Goal: Task Accomplishment & Management: Use online tool/utility

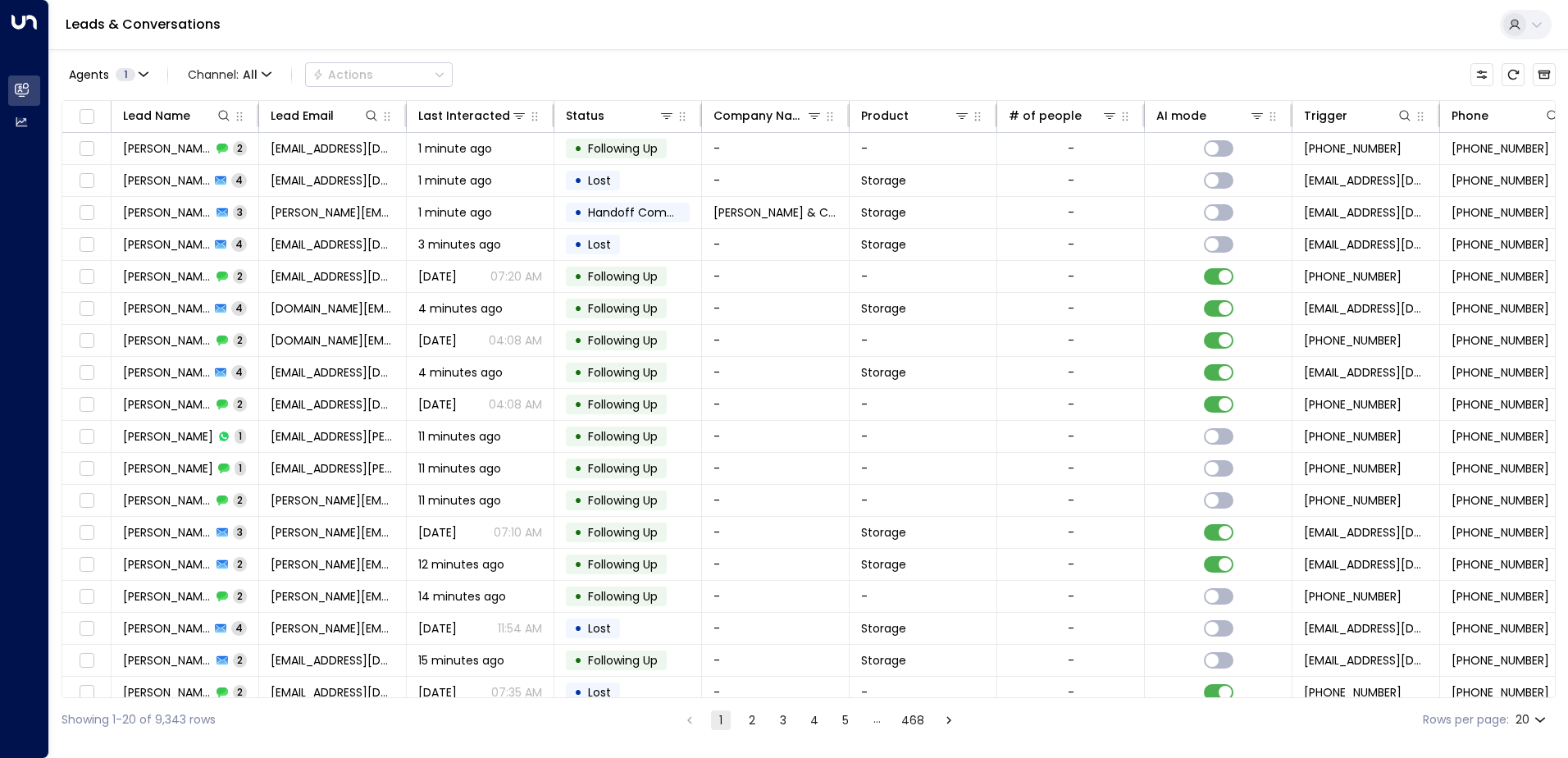
scroll to position [0, 335]
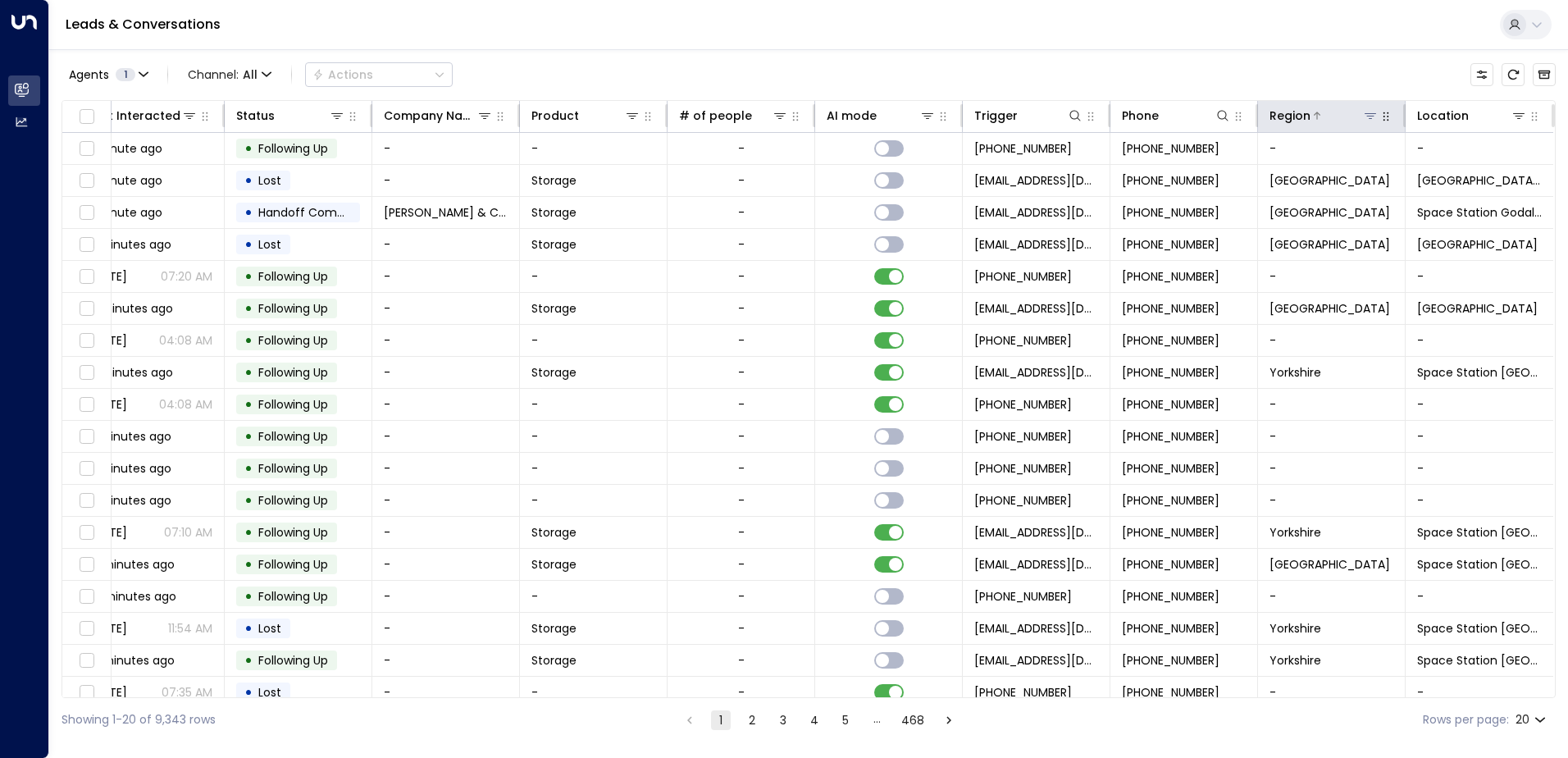
click at [1364, 117] on icon at bounding box center [1370, 115] width 13 height 13
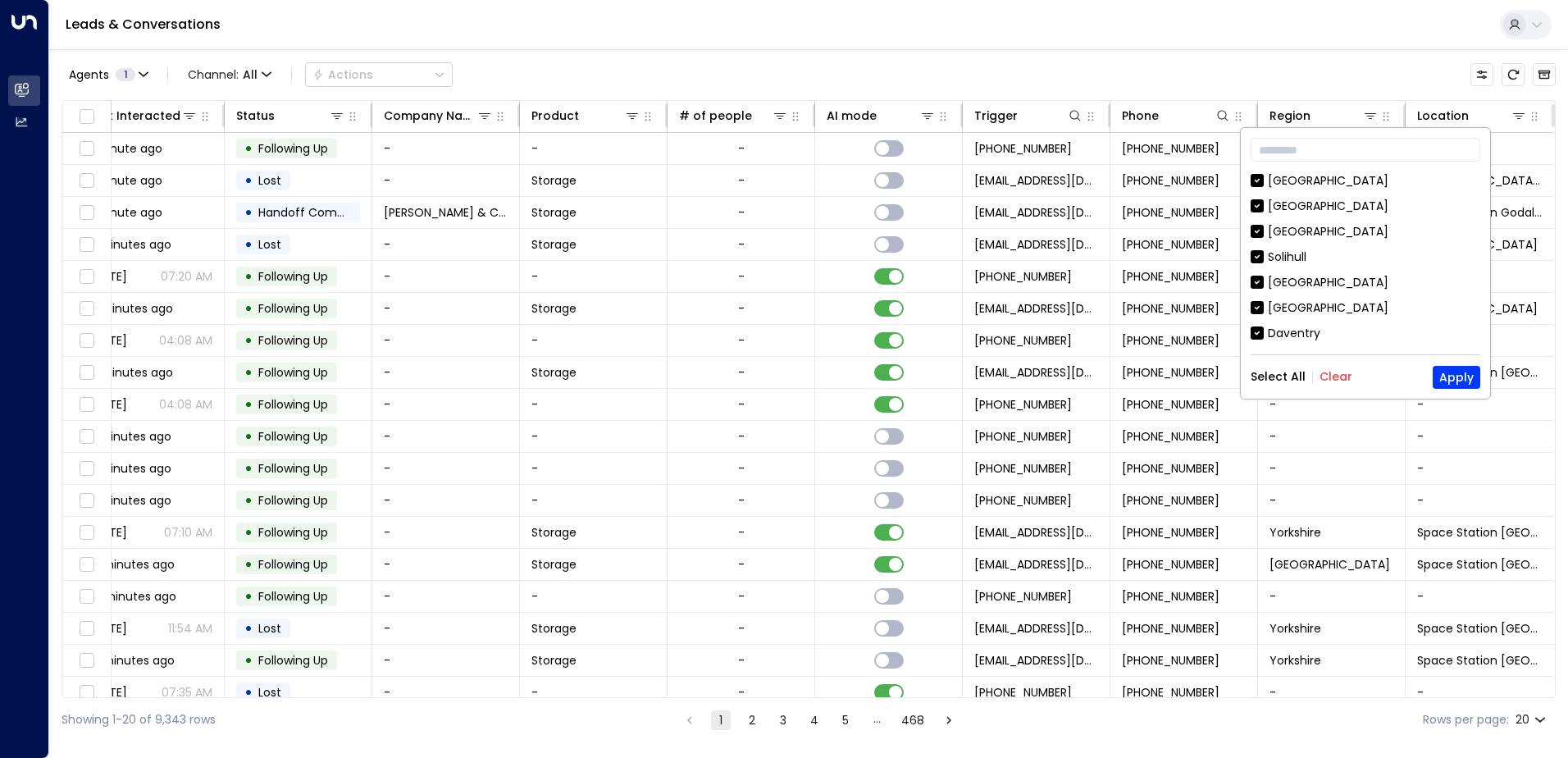
click at [1339, 371] on button "Clear" at bounding box center [1336, 376] width 33 height 13
click at [1317, 314] on div "[GEOGRAPHIC_DATA]" at bounding box center [1328, 308] width 121 height 17
click at [1453, 382] on button "Apply" at bounding box center [1456, 377] width 47 height 23
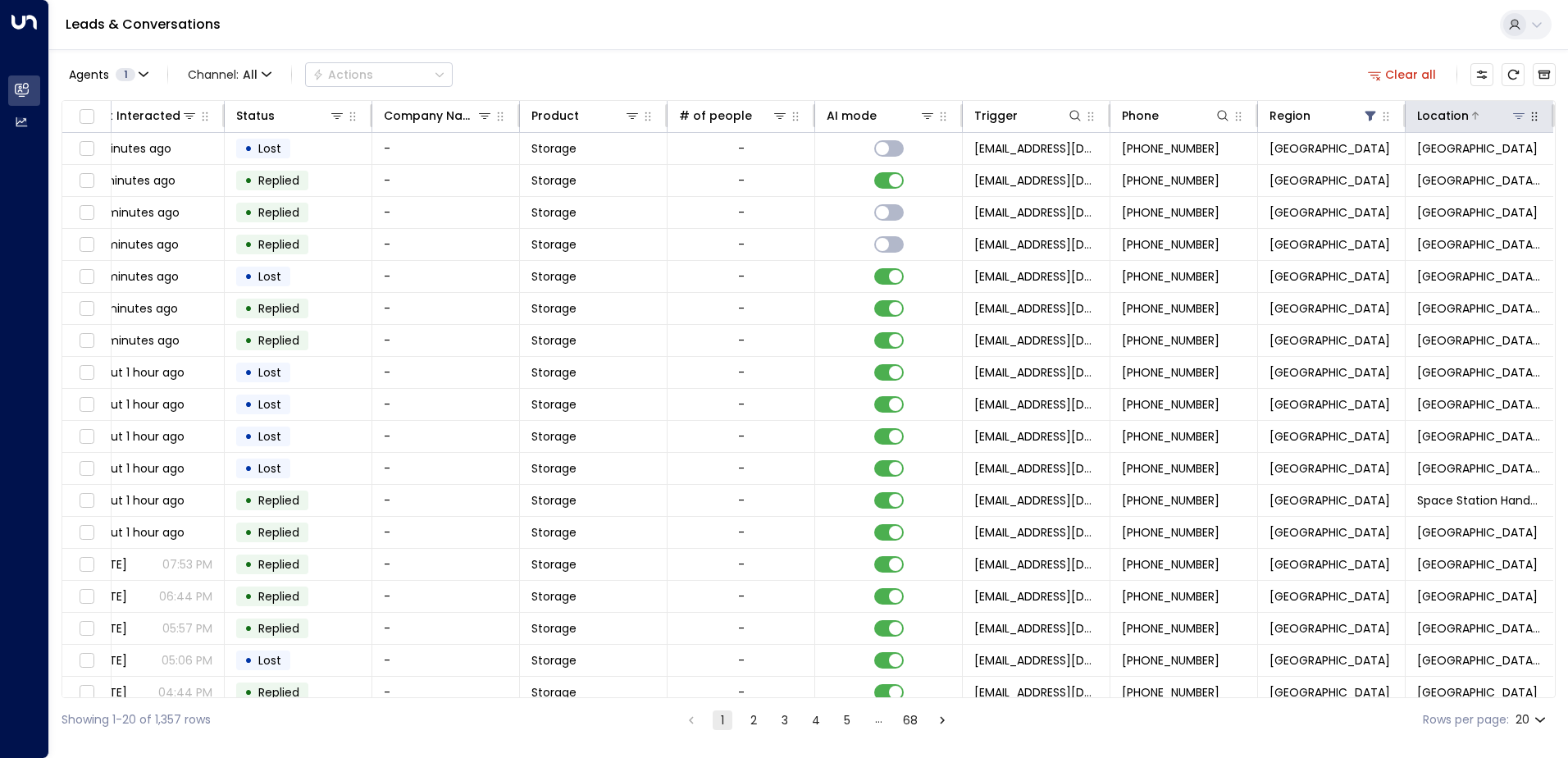
click at [1510, 122] on button at bounding box center [1518, 116] width 16 height 16
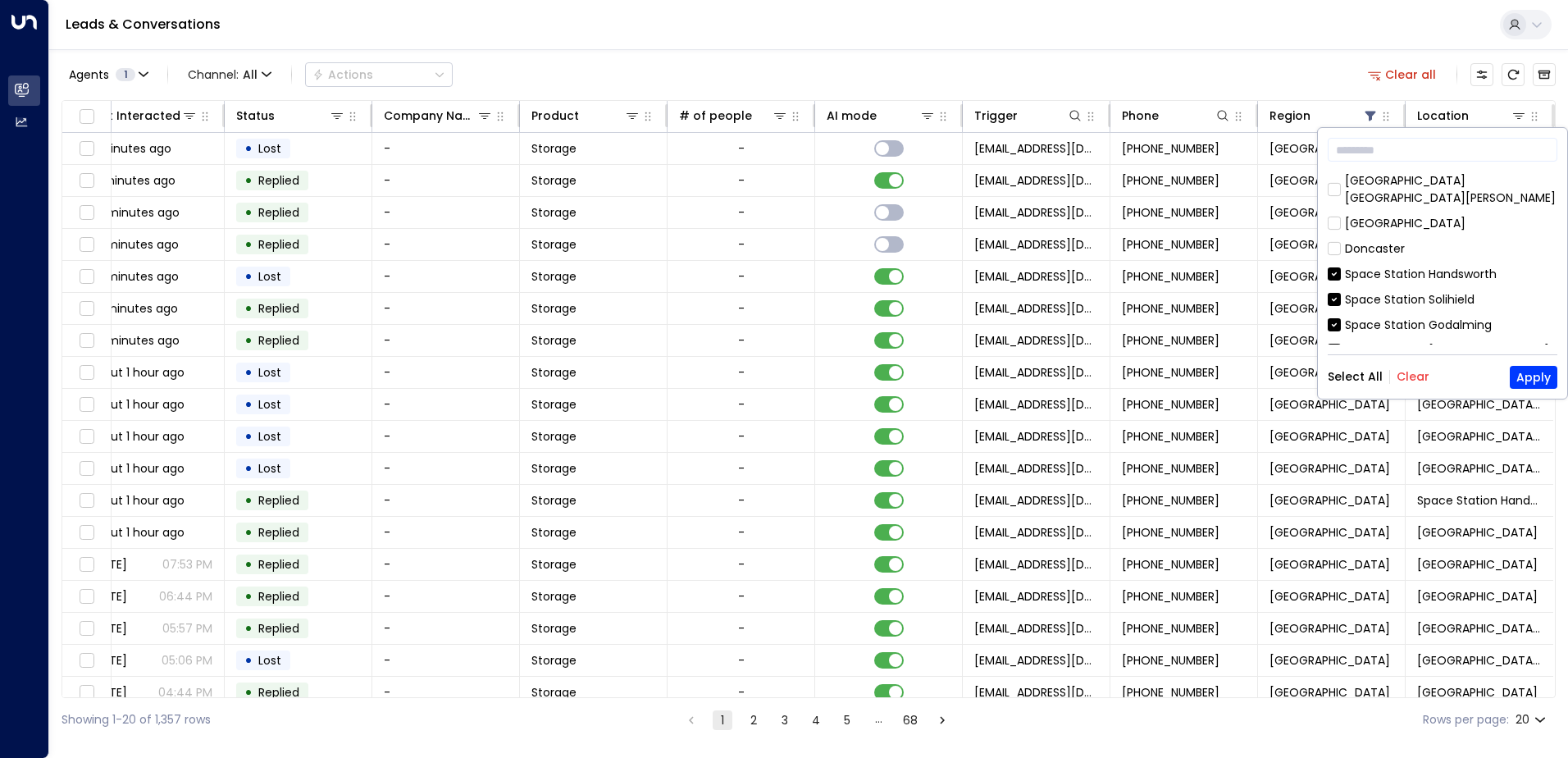
click at [1408, 373] on button "Clear" at bounding box center [1413, 376] width 33 height 13
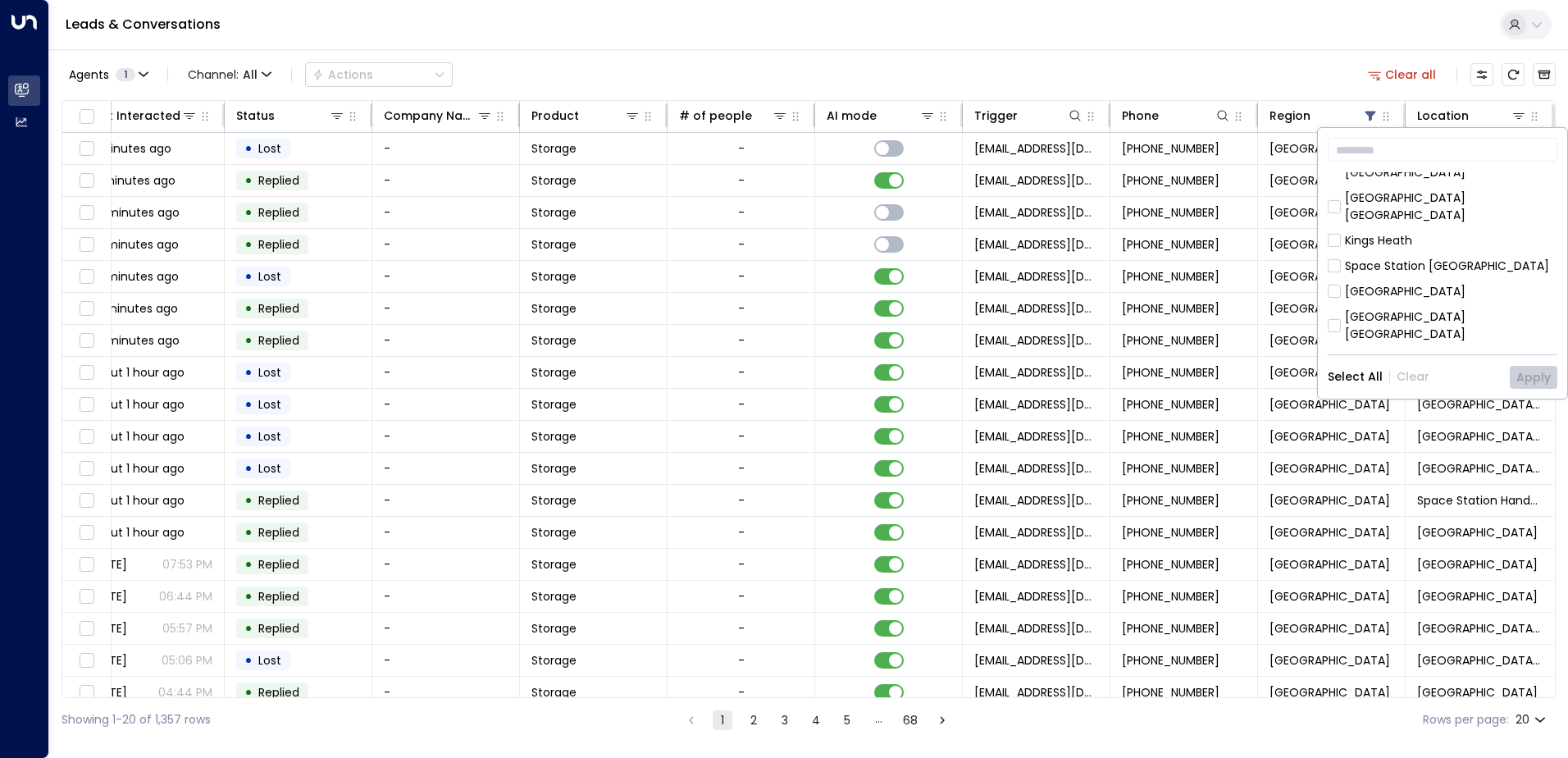
scroll to position [531, 0]
click at [1423, 405] on div "[GEOGRAPHIC_DATA]" at bounding box center [1405, 414] width 121 height 17
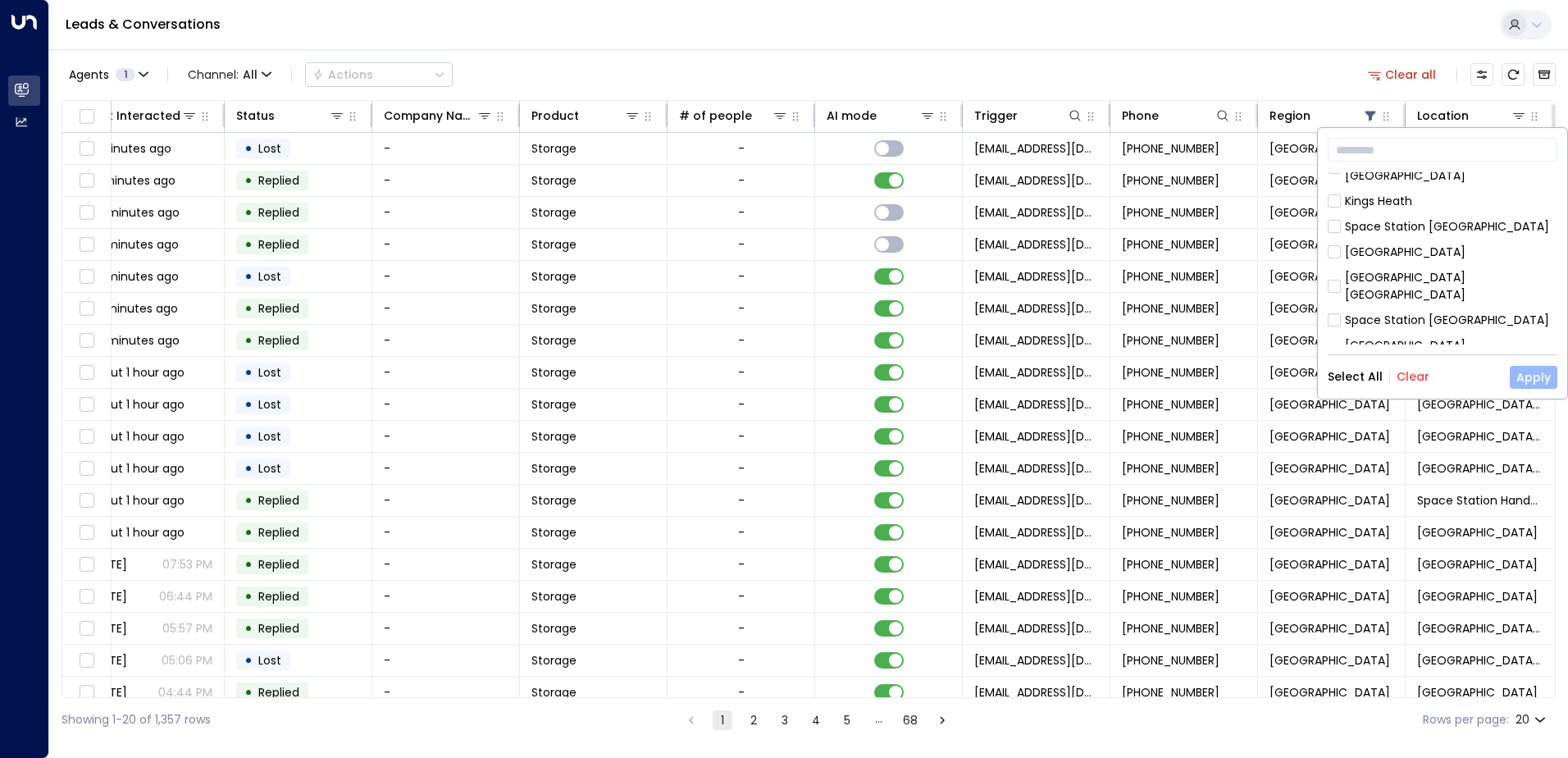
click at [1538, 372] on button "Apply" at bounding box center [1533, 377] width 47 height 23
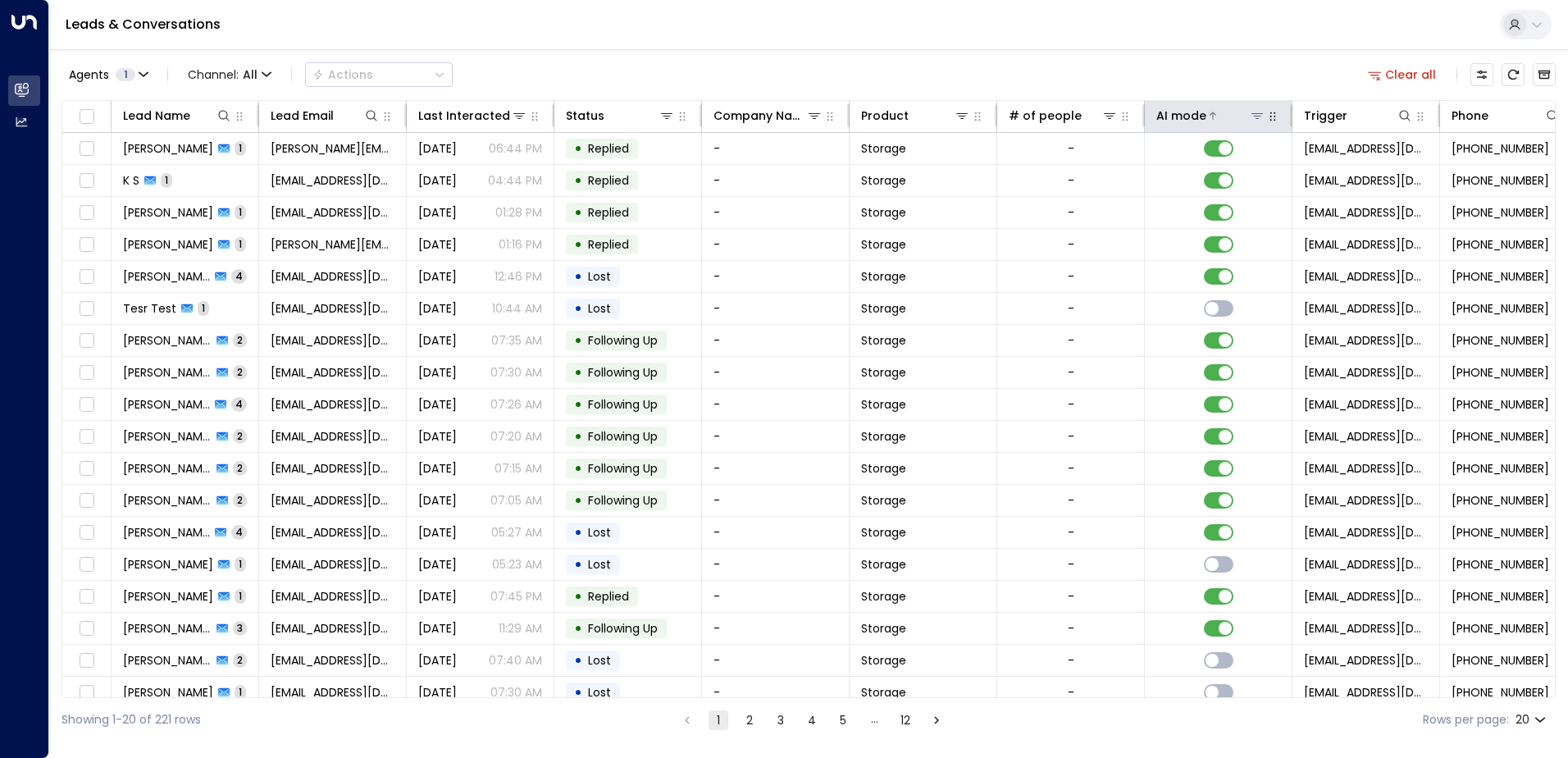
click at [1250, 118] on button at bounding box center [1257, 116] width 16 height 16
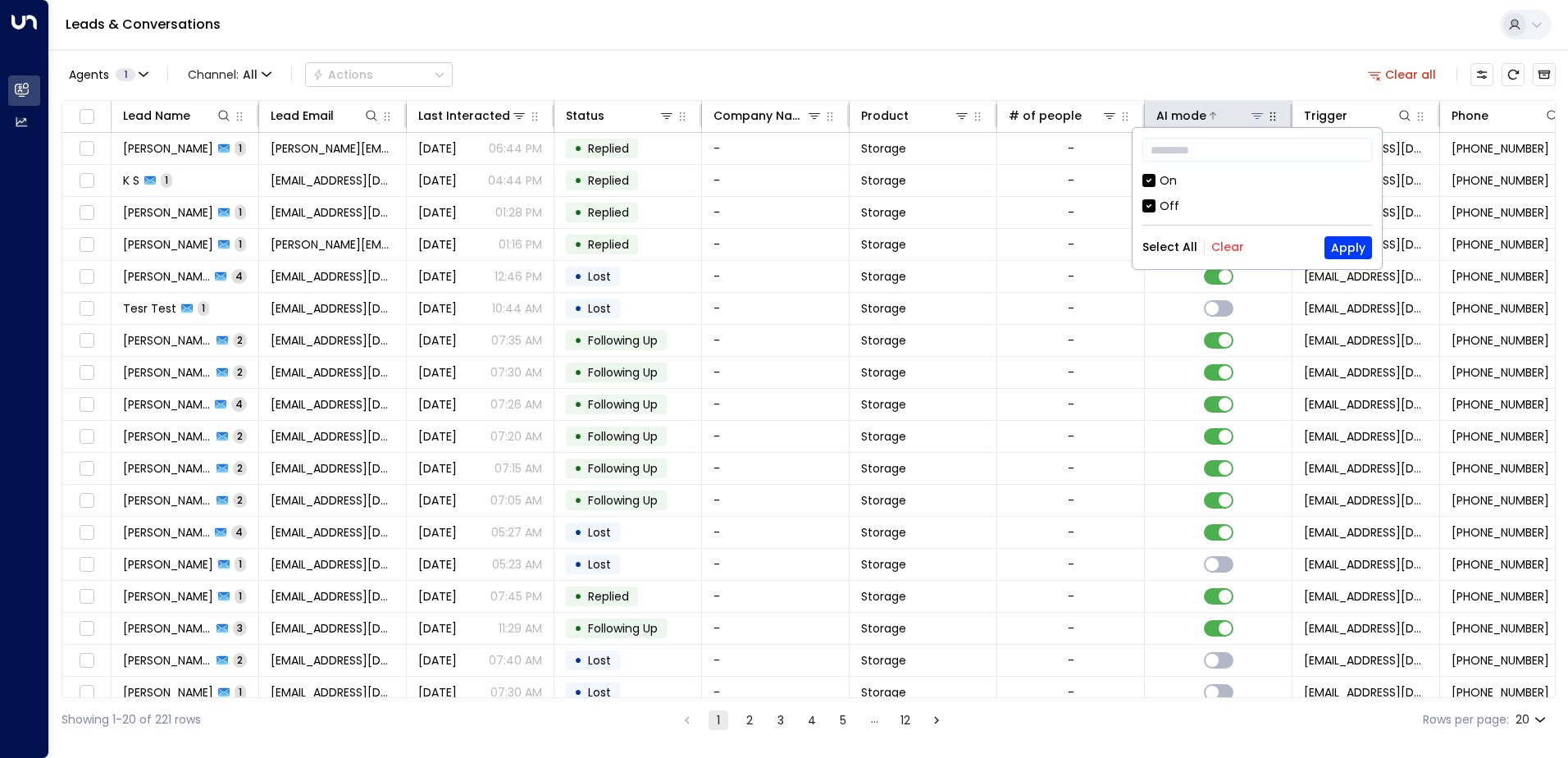
click at [1170, 109] on div "AI mode" at bounding box center [1182, 116] width 50 height 20
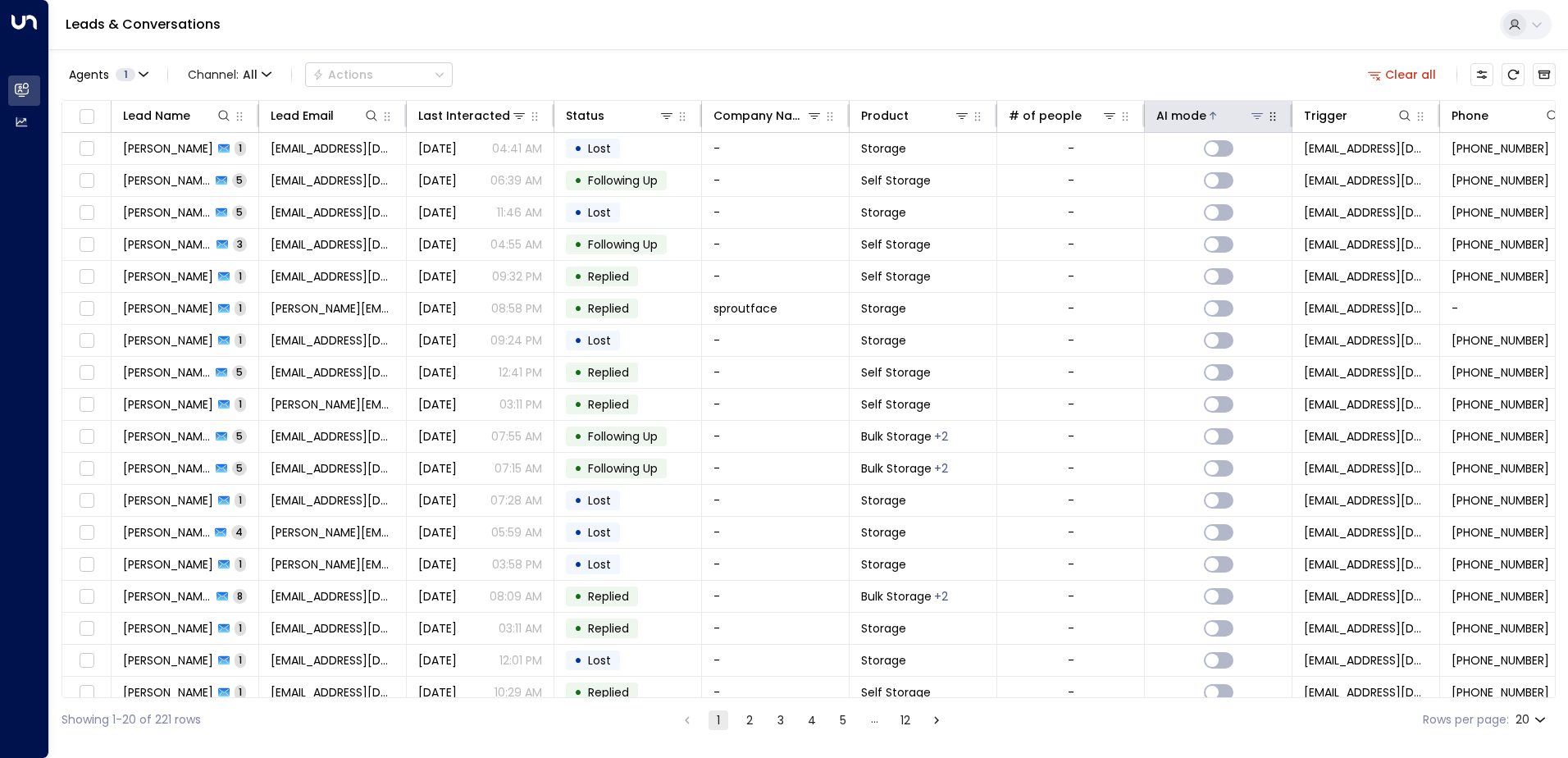
click at [1180, 111] on div "AI mode" at bounding box center [1182, 116] width 50 height 20
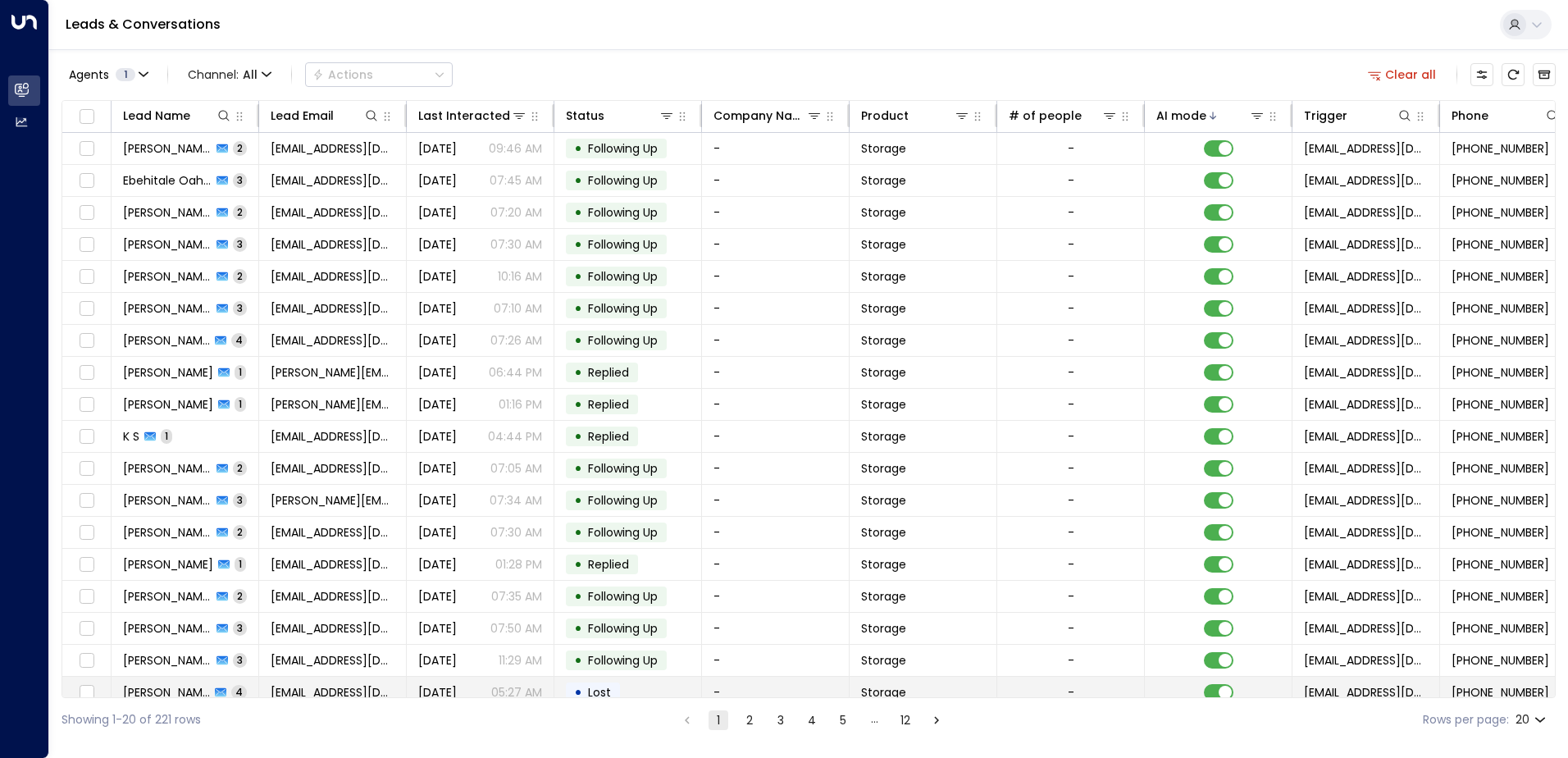
scroll to position [80, 0]
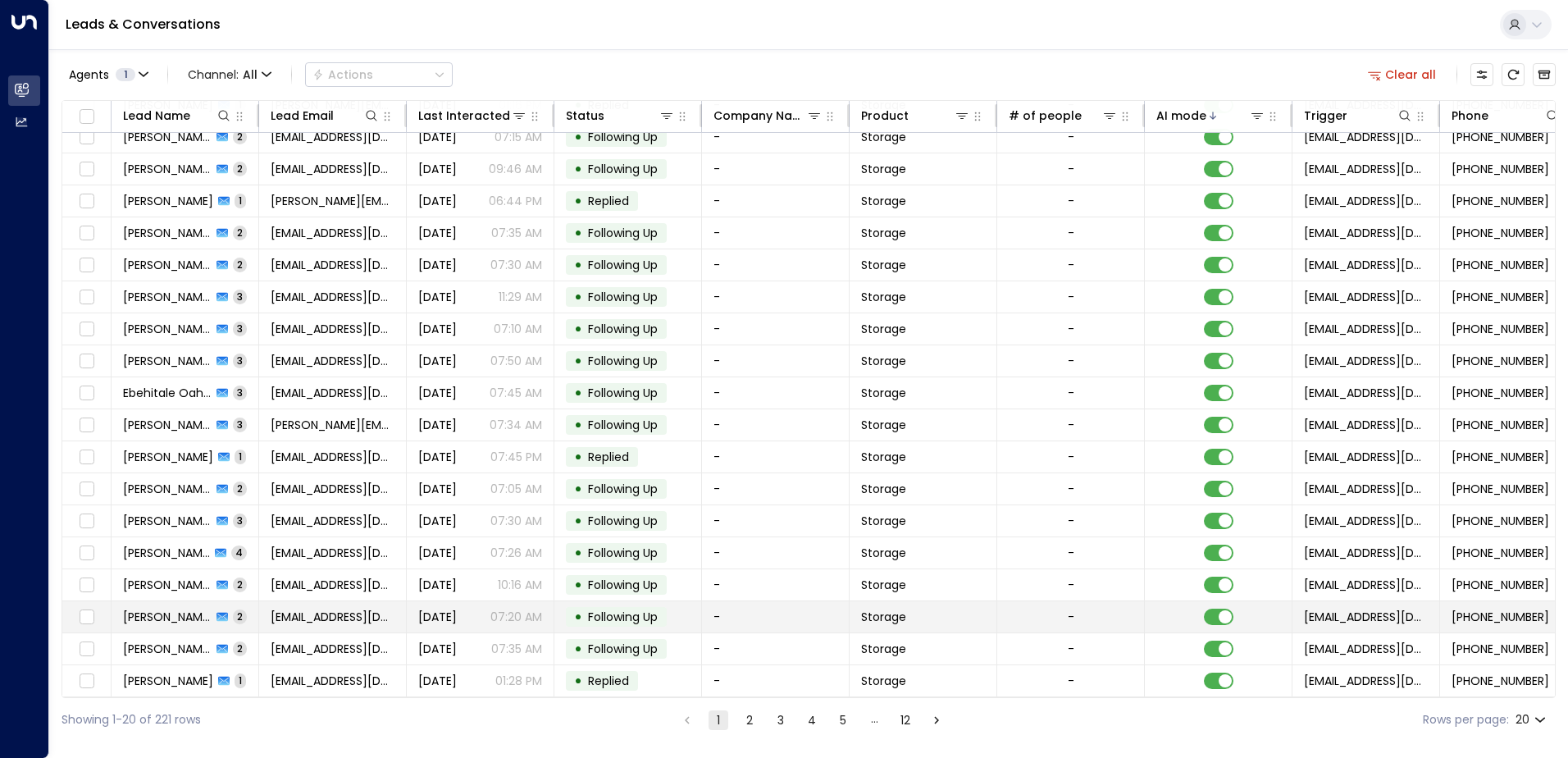
click at [715, 616] on td "-" at bounding box center [775, 617] width 147 height 31
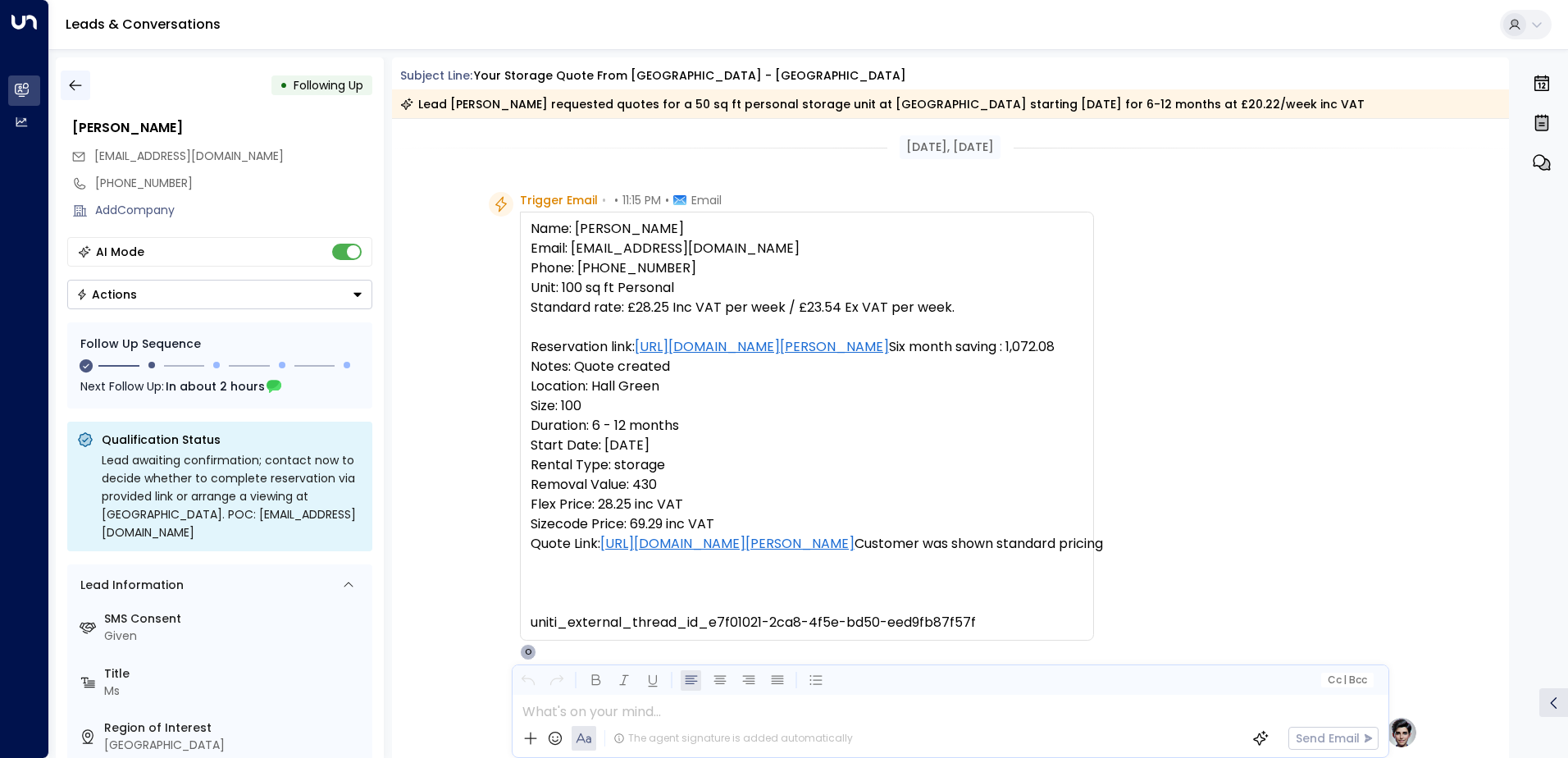
click at [76, 84] on icon "button" at bounding box center [75, 85] width 16 height 16
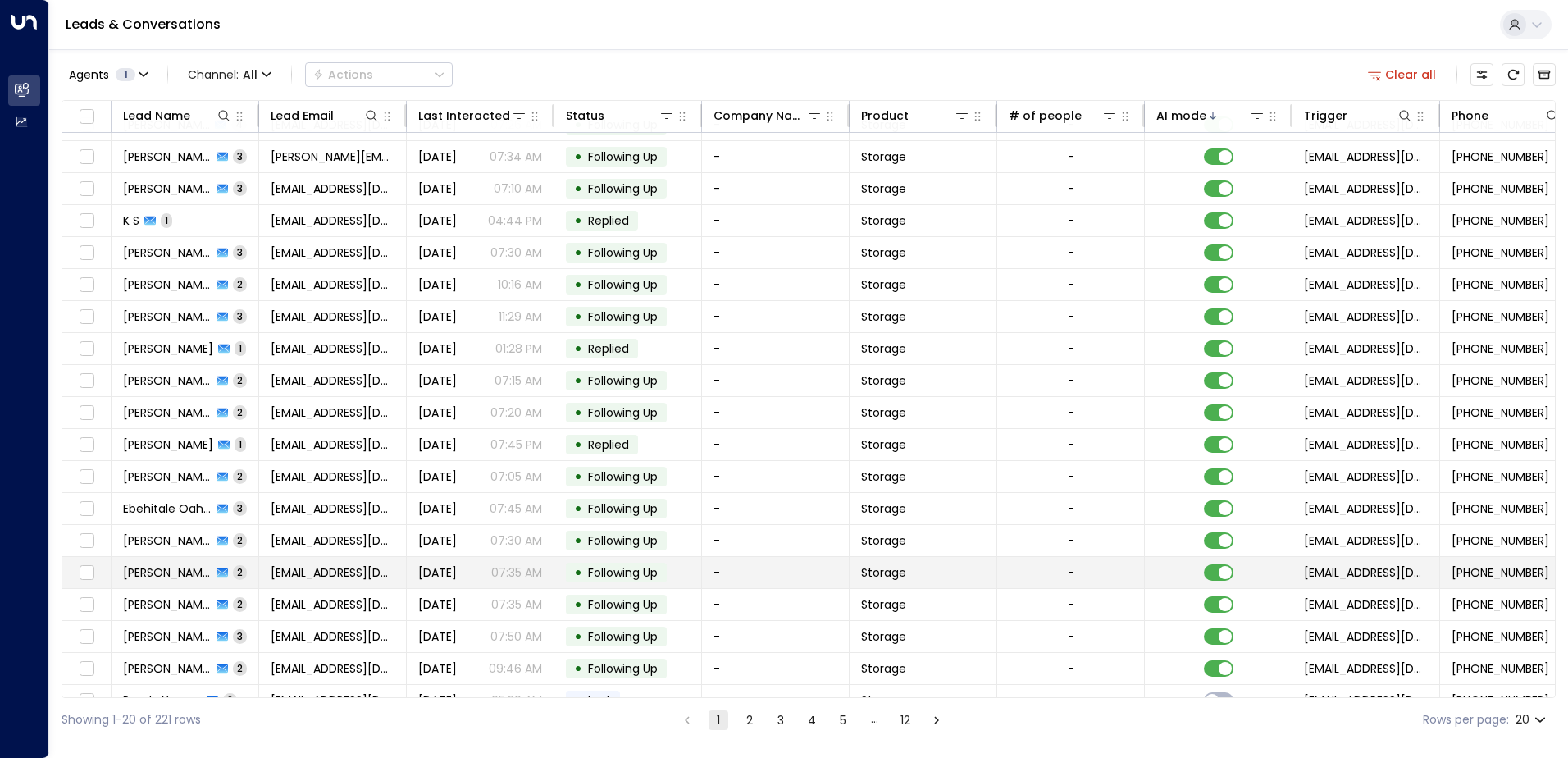
scroll to position [80, 0]
